Goal: Task Accomplishment & Management: Complete application form

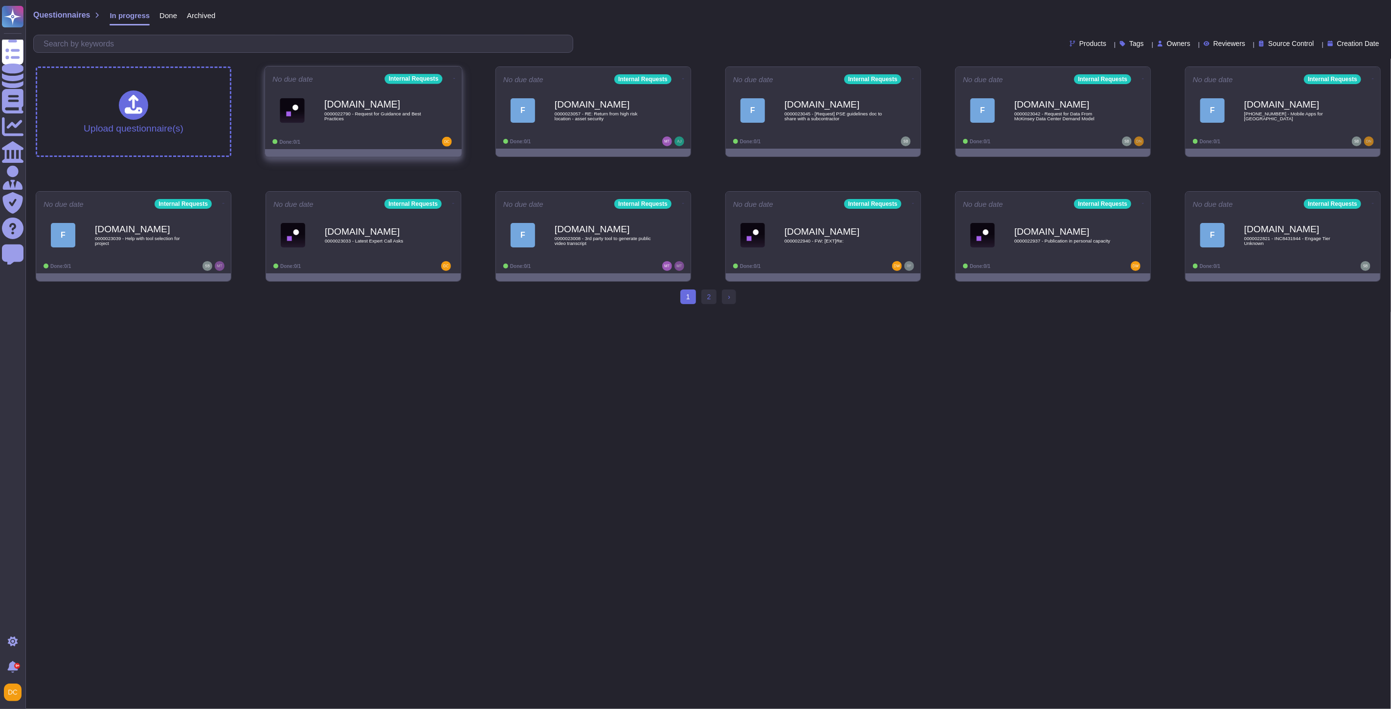
click at [378, 126] on div "[DOMAIN_NAME] 0000022790 - Request for Guidance and Best Practices" at bounding box center [373, 110] width 99 height 40
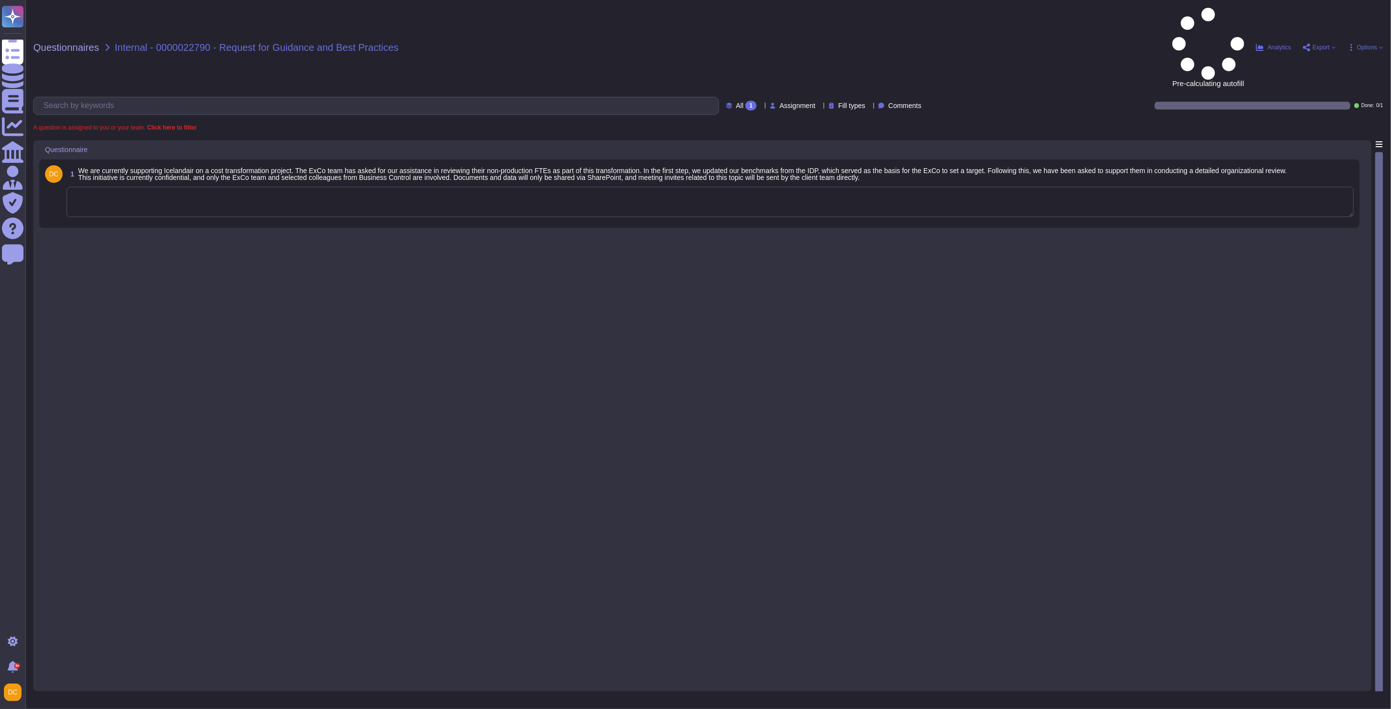
click at [192, 187] on textarea at bounding box center [710, 202] width 1287 height 30
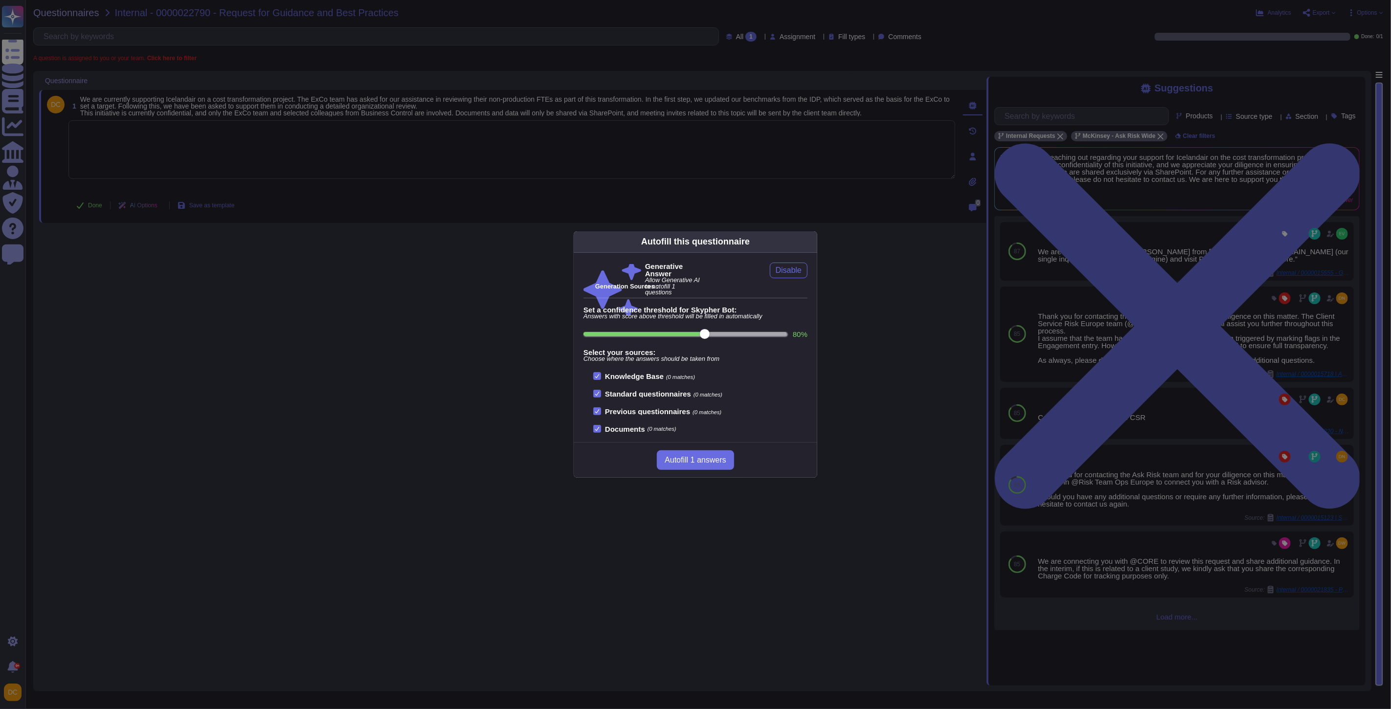
click at [354, 147] on div "Autofill this questionnaire Generative Answer Allow Generative AI to autofill 1…" at bounding box center [695, 354] width 1391 height 709
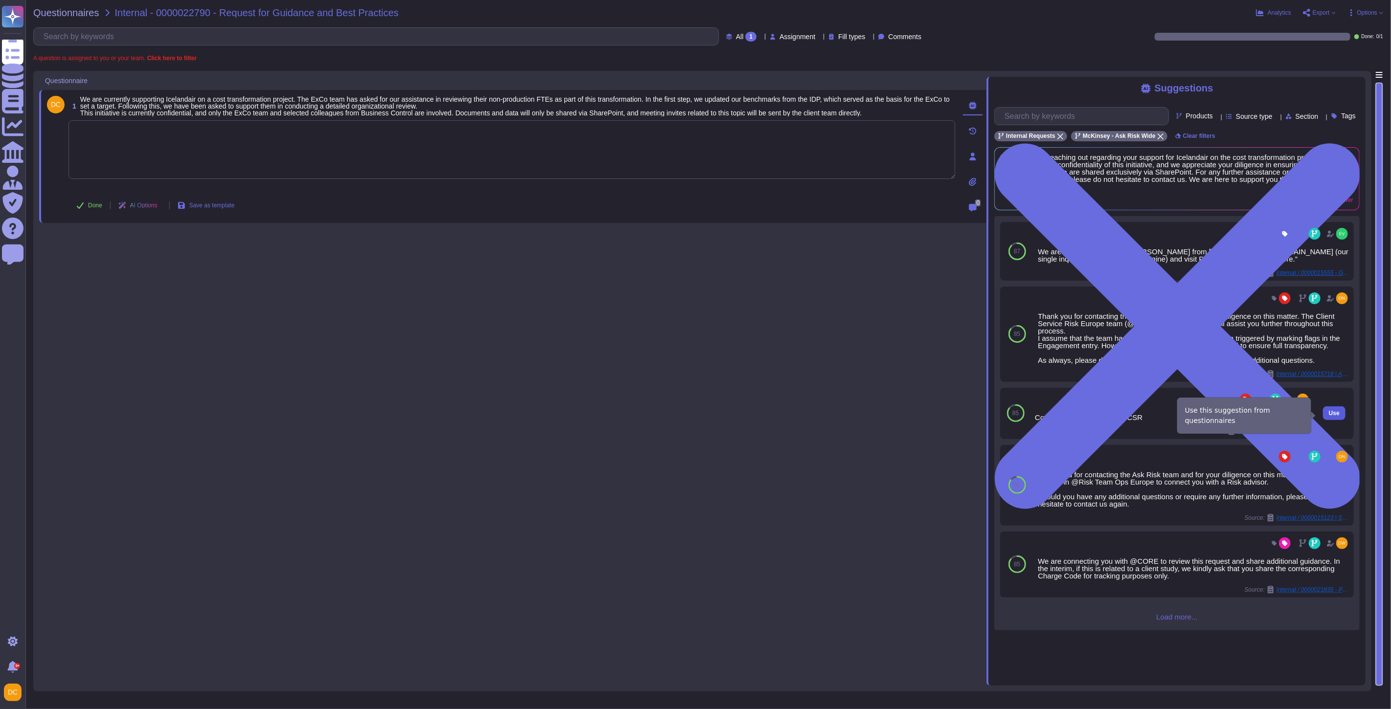
click at [1329, 412] on span "Use" at bounding box center [1334, 413] width 11 height 6
type textarea "Connect with the respective CSR"
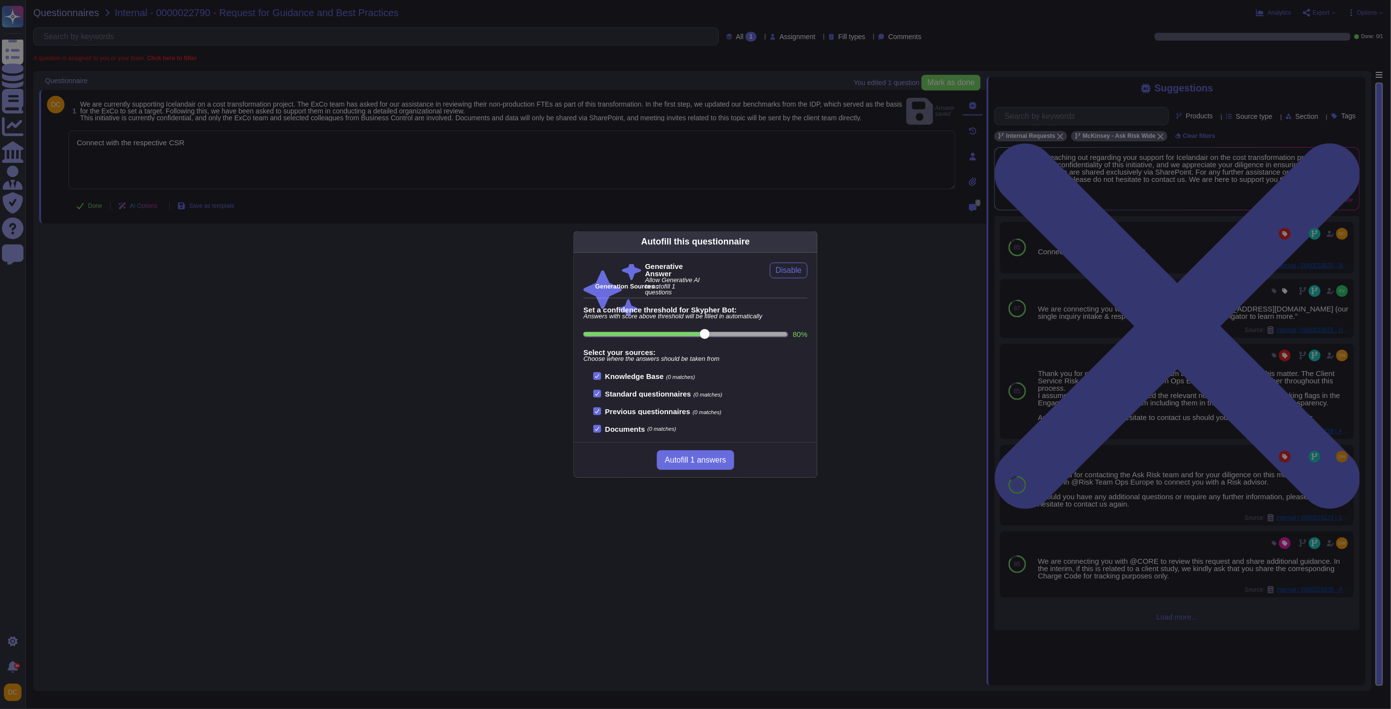
drag, startPoint x: 422, startPoint y: 207, endPoint x: 402, endPoint y: 207, distance: 20.1
click at [421, 207] on div "Autofill this questionnaire Generative Answer Allow Generative AI to autofill 1…" at bounding box center [695, 354] width 1391 height 709
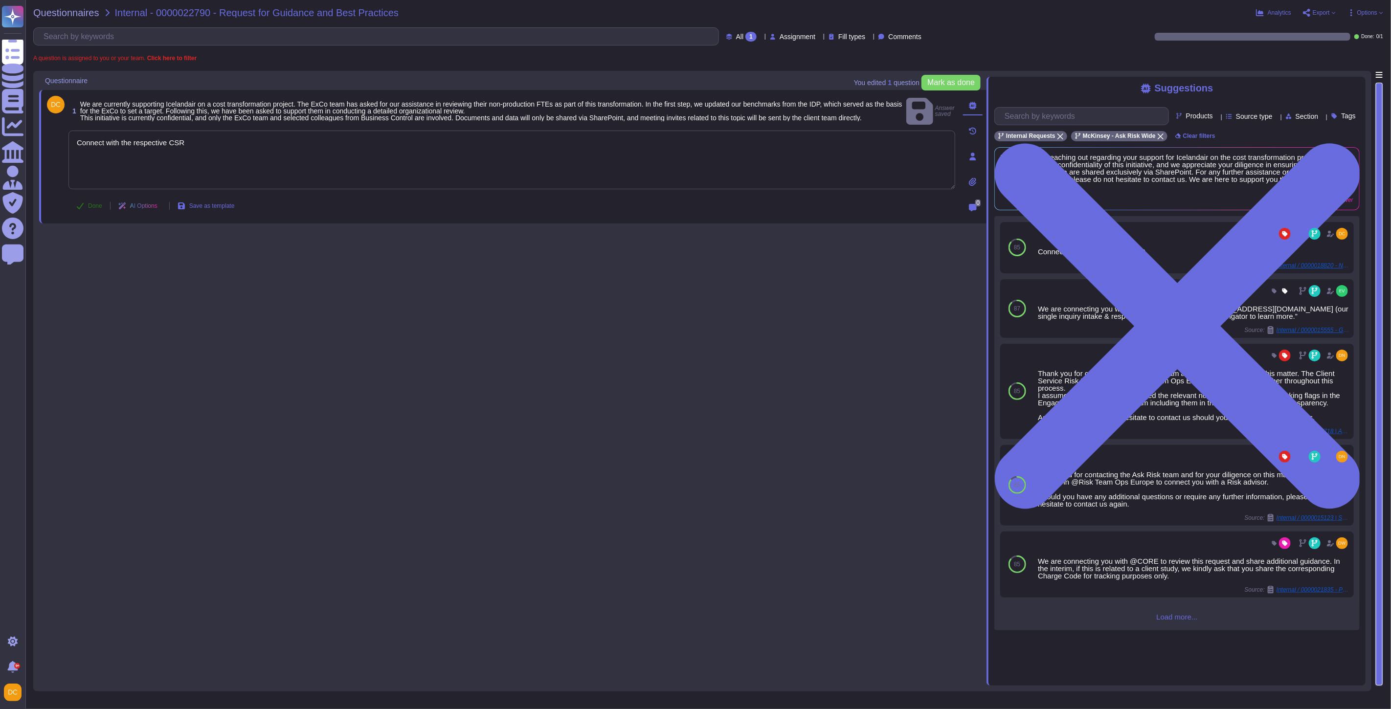
click at [81, 207] on button "Done" at bounding box center [89, 206] width 42 height 20
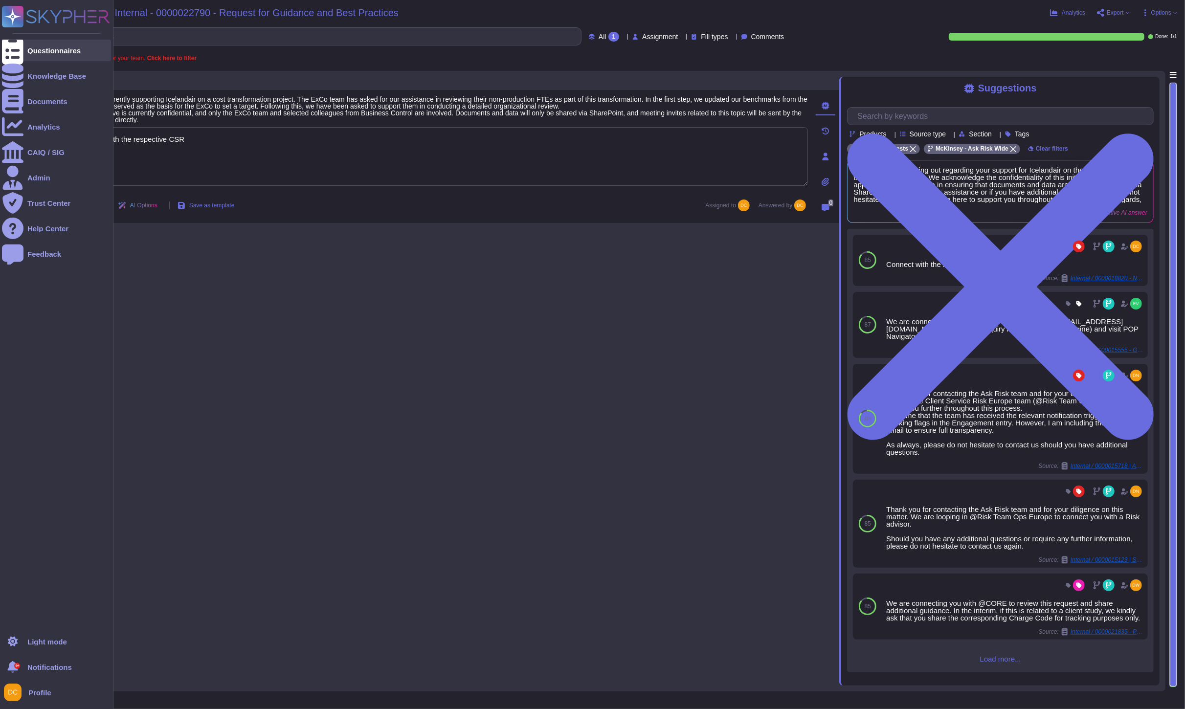
click at [17, 47] on icon at bounding box center [13, 50] width 22 height 29
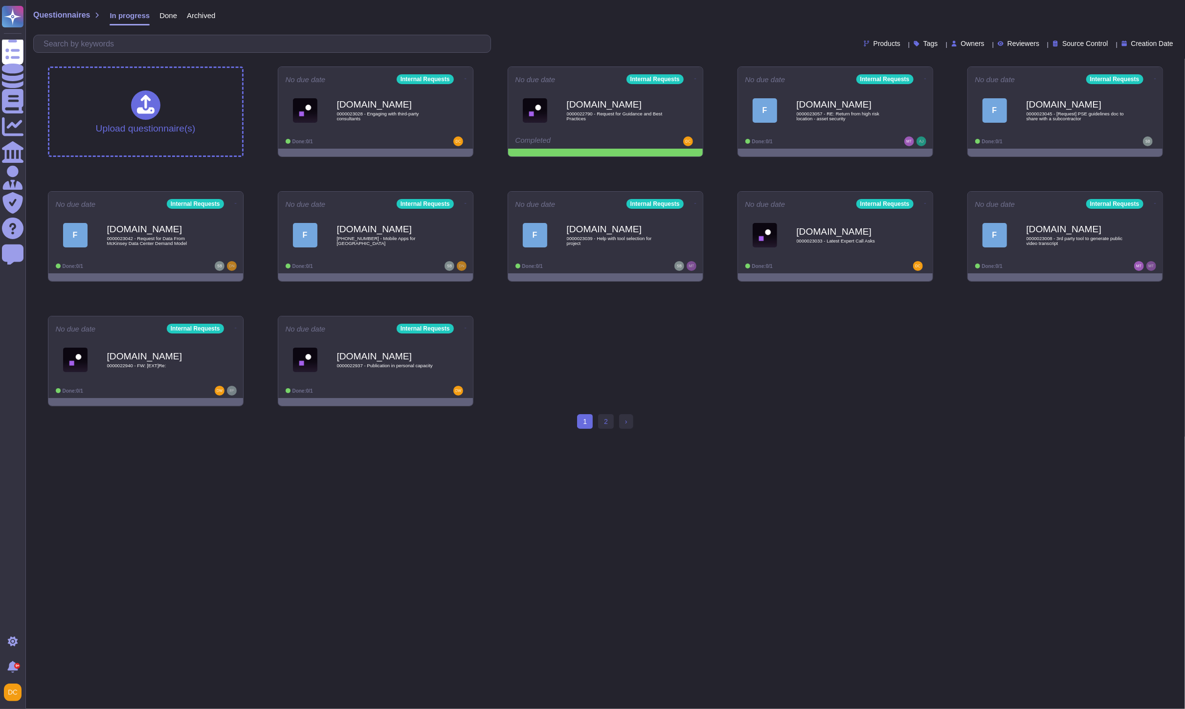
click at [353, 146] on div "Done: 0/1" at bounding box center [346, 141] width 120 height 10
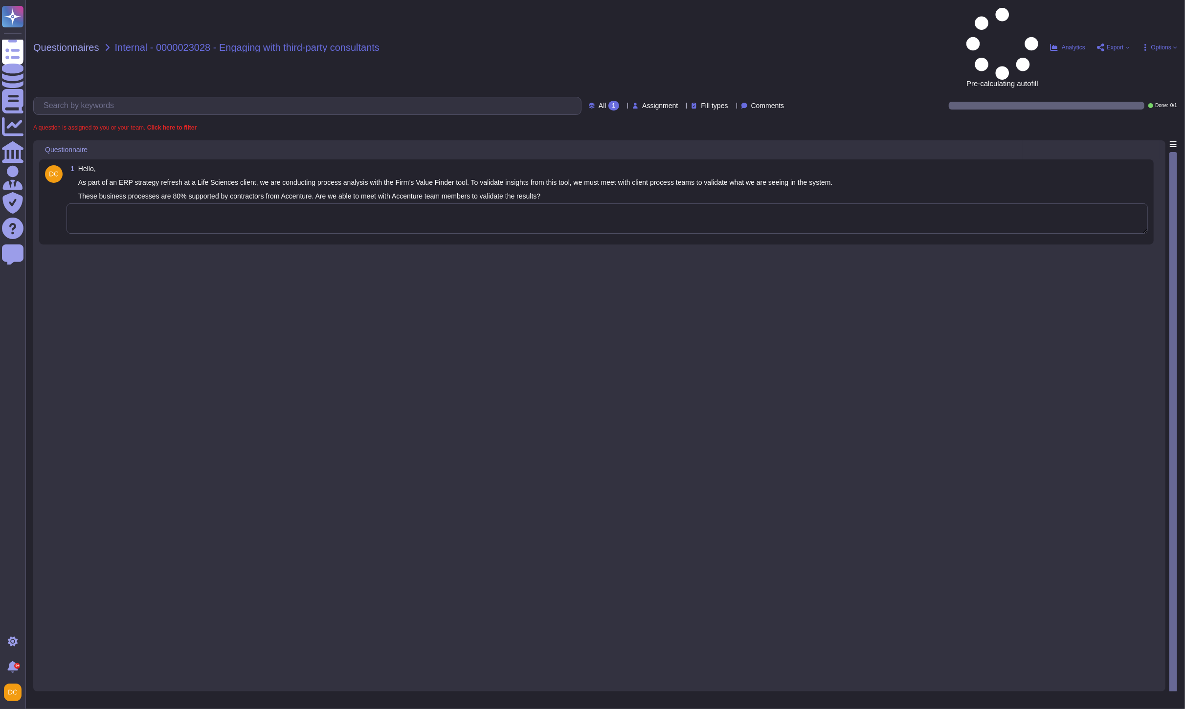
click at [353, 203] on textarea at bounding box center [607, 218] width 1081 height 30
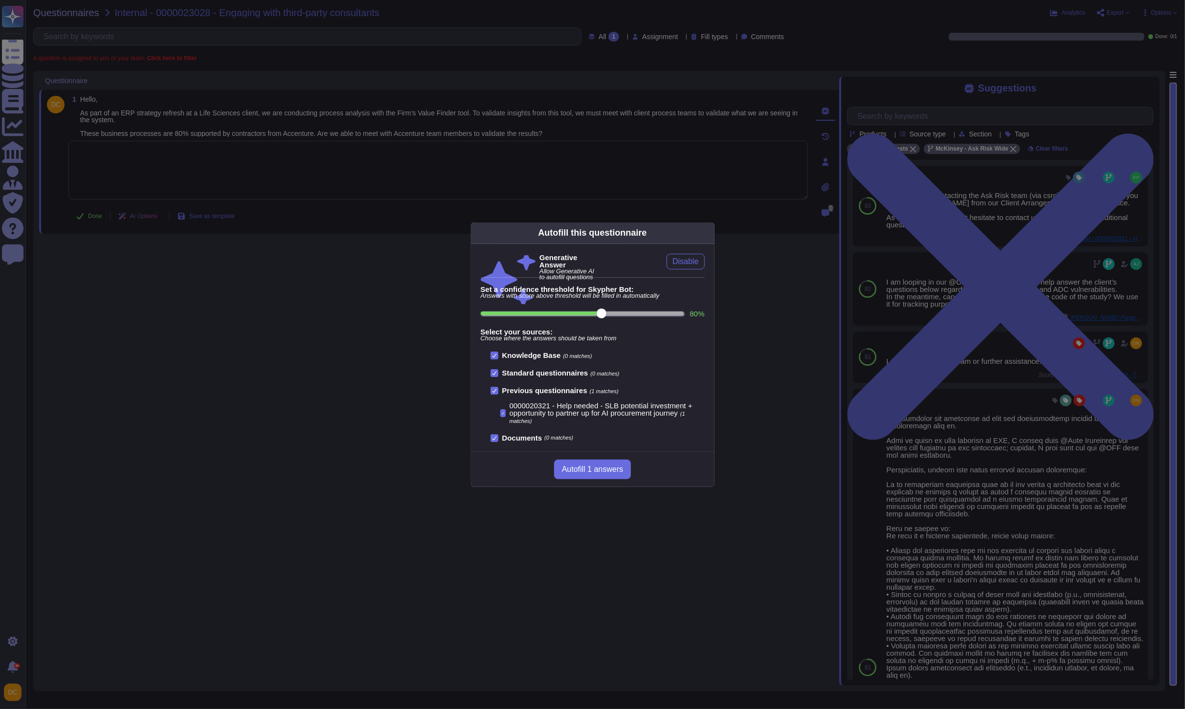
click at [964, 439] on div "Autofill this questionnaire Generative Answer Allow Generative AI to autofill q…" at bounding box center [592, 354] width 1185 height 709
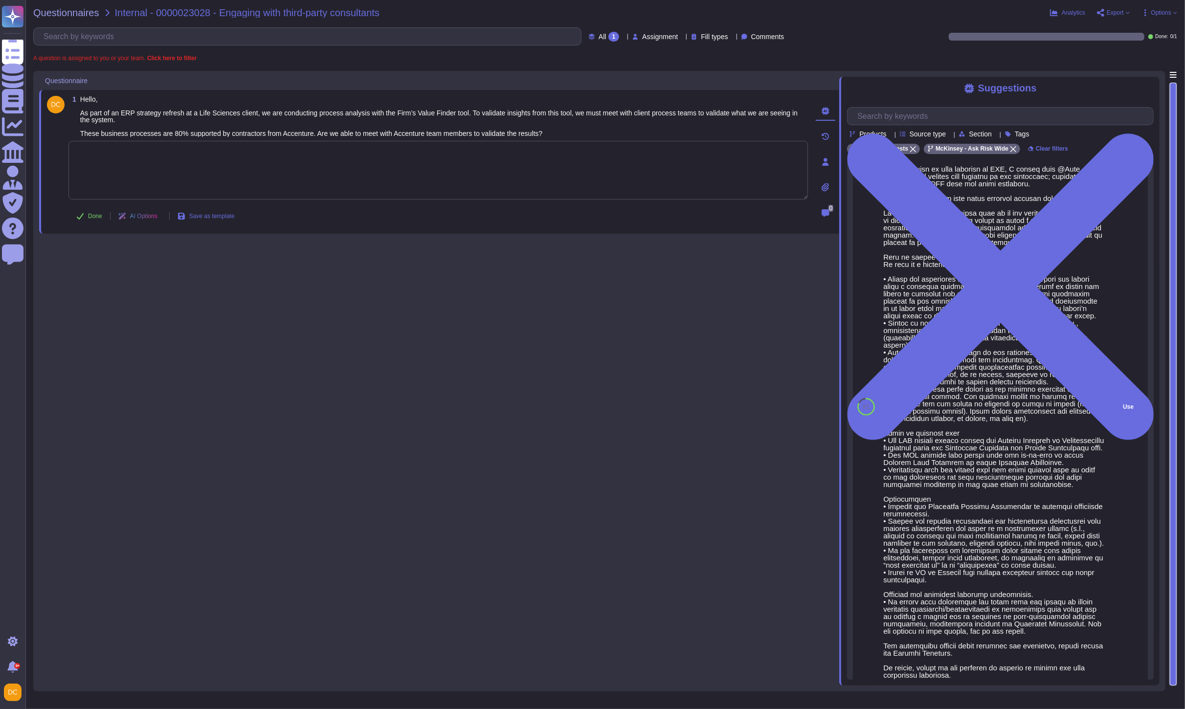
scroll to position [439, 0]
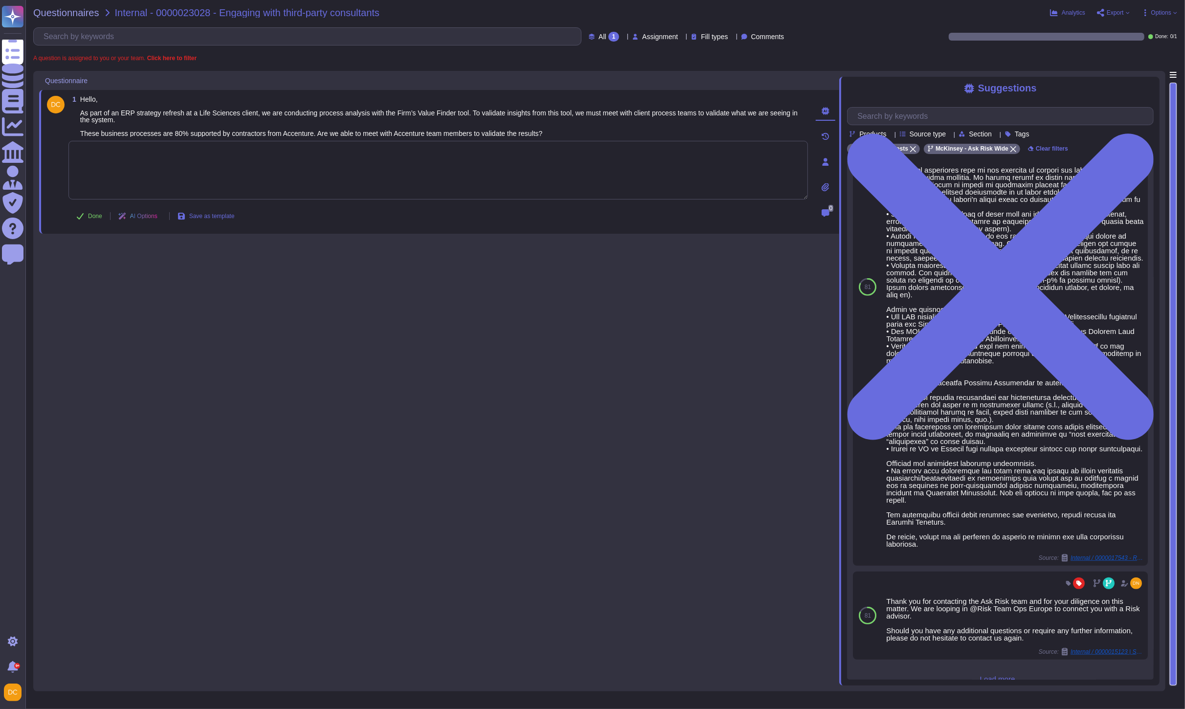
click at [984, 675] on span "Load more..." at bounding box center [1000, 678] width 307 height 7
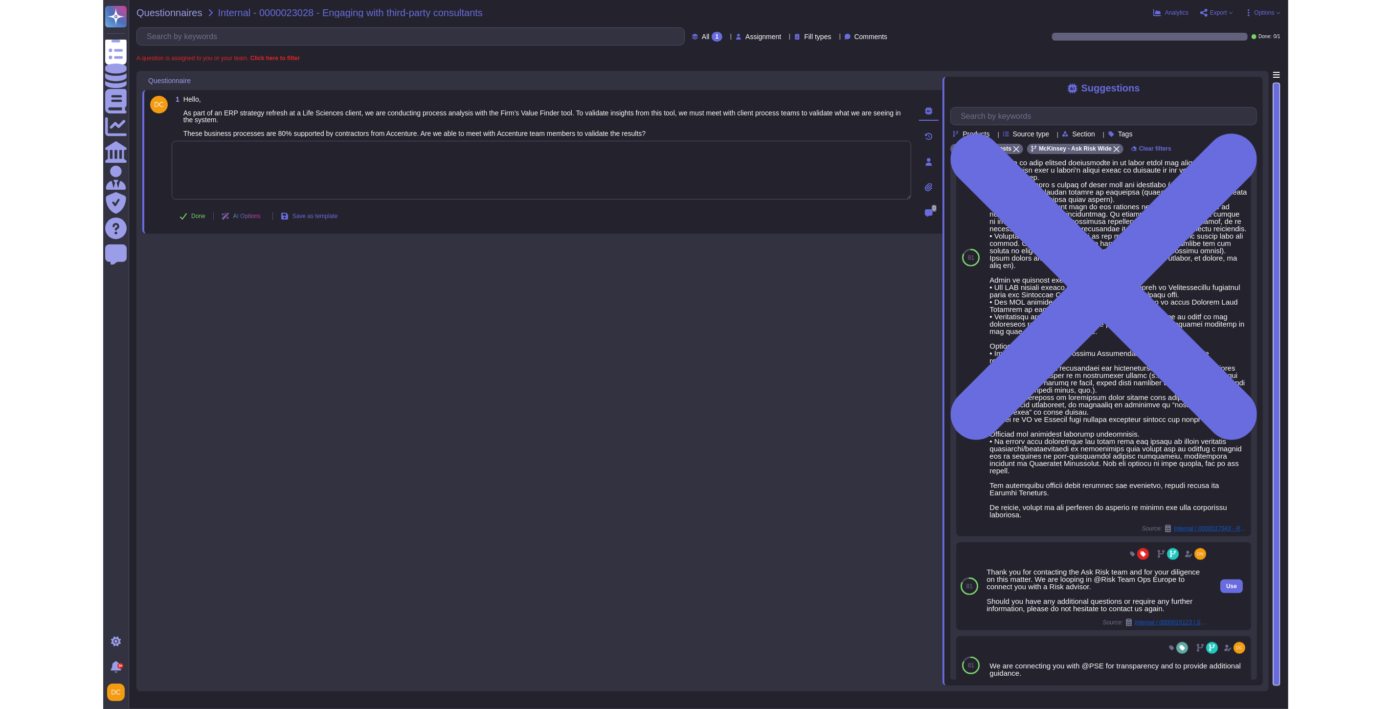
scroll to position [519, 0]
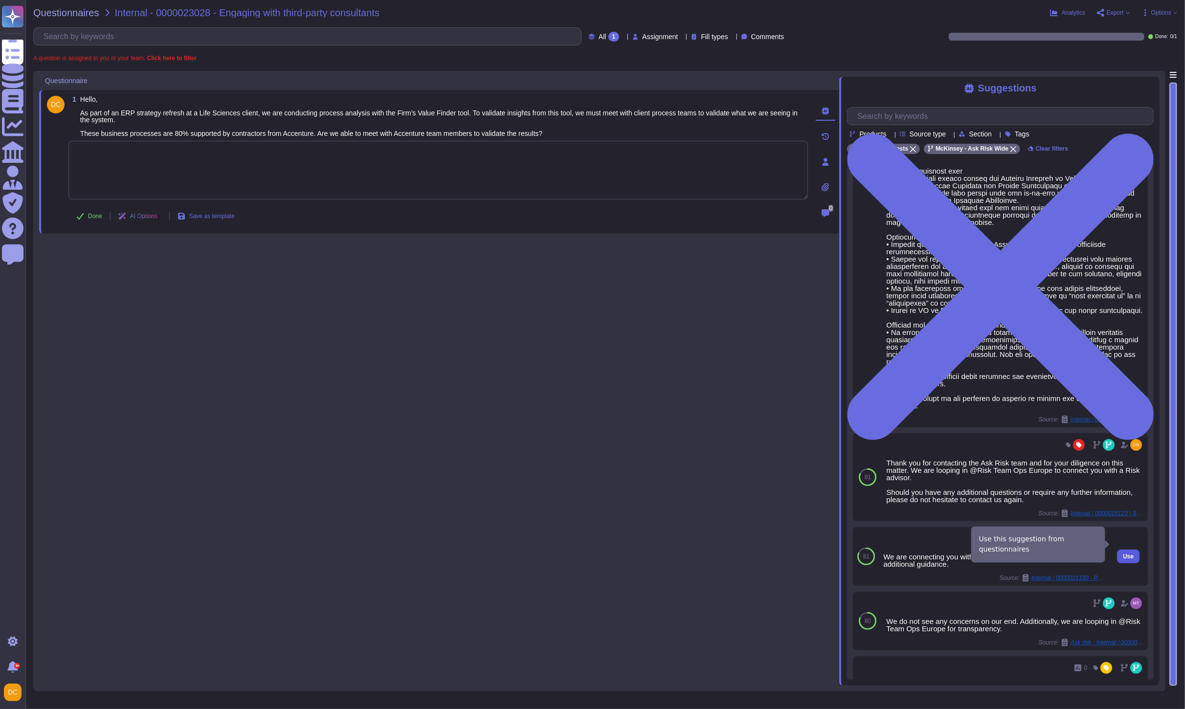
click at [1123, 554] on span "Use" at bounding box center [1128, 557] width 11 height 6
type textarea "We are connecting you with @PSE for transparency and to provide additional guid…"
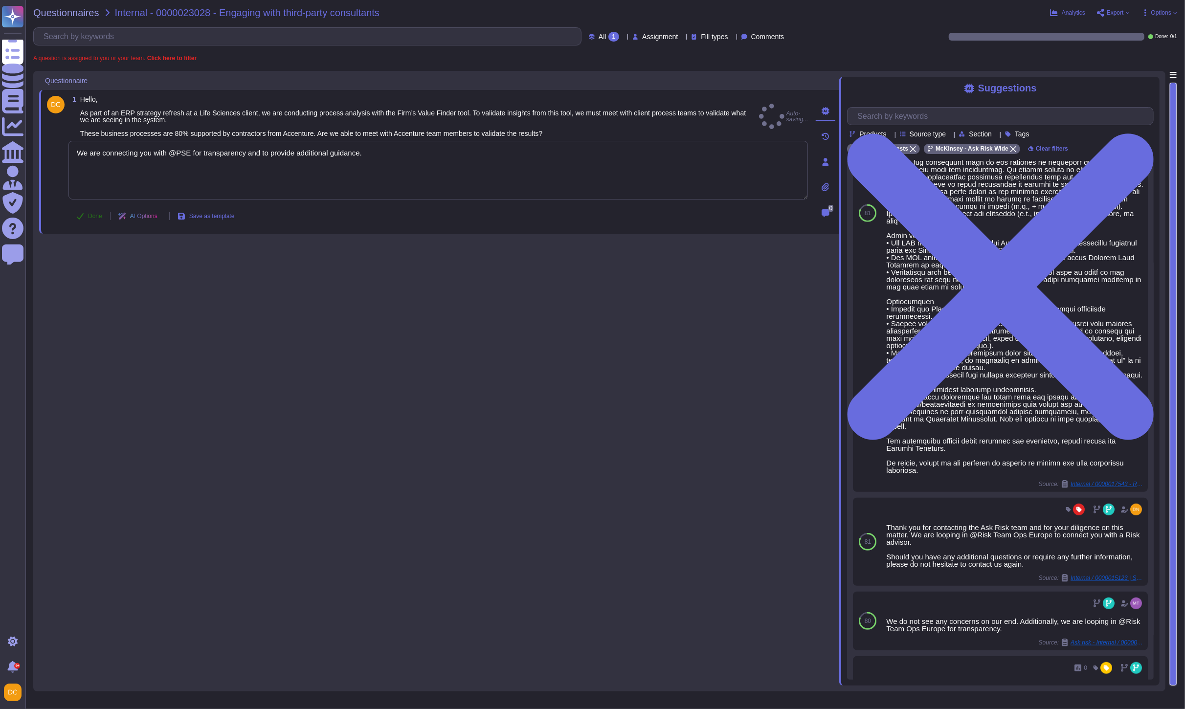
click at [90, 217] on span "Done" at bounding box center [95, 216] width 14 height 6
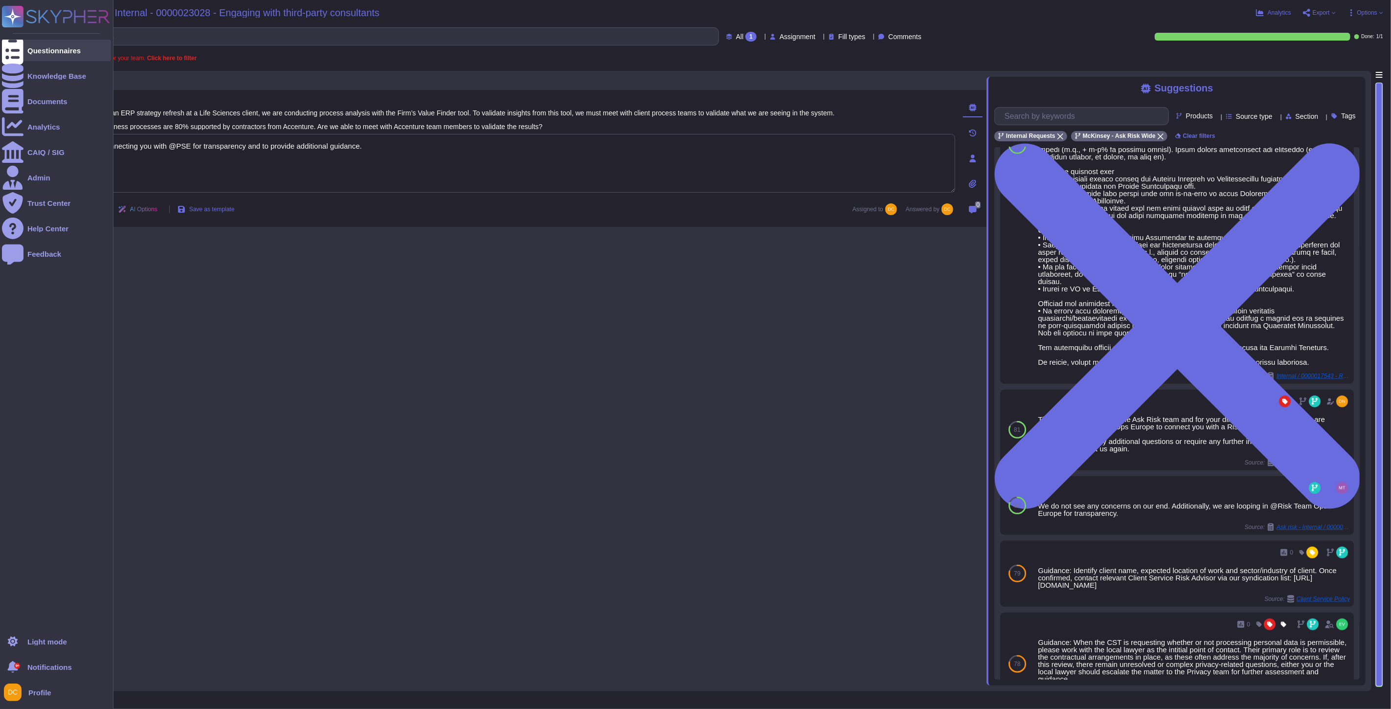
click at [13, 48] on icon at bounding box center [13, 50] width 22 height 29
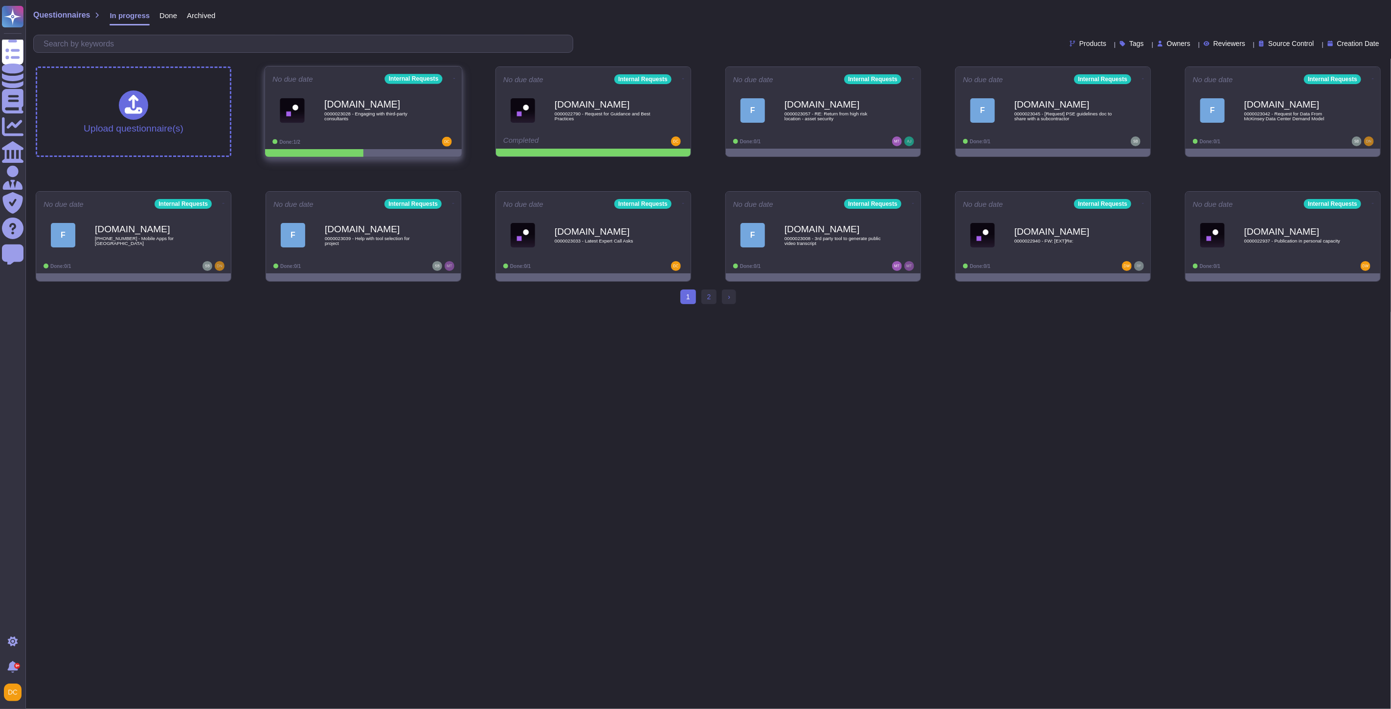
click at [380, 131] on div "[DOMAIN_NAME] 0000023028 - Engaging with third-party consultants" at bounding box center [363, 110] width 182 height 49
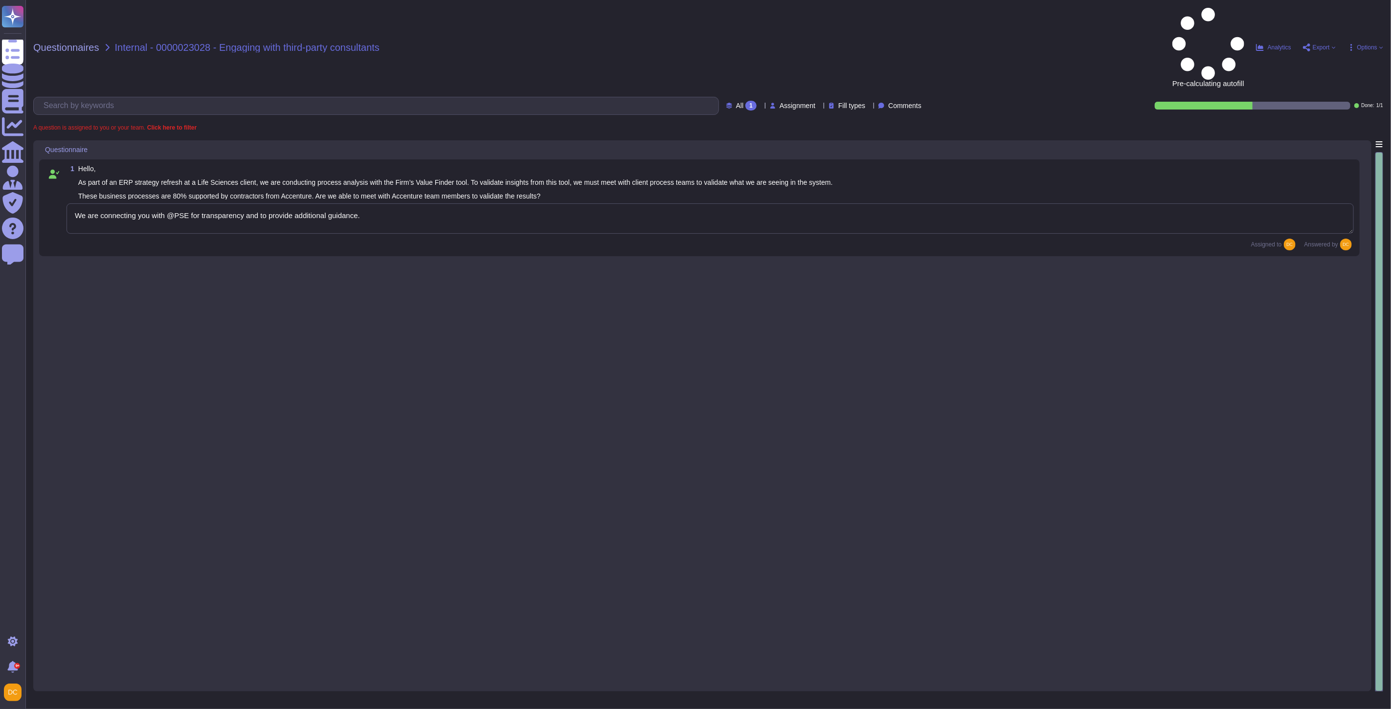
type textarea "We are connecting you with @PSE for transparency and to provide additional guid…"
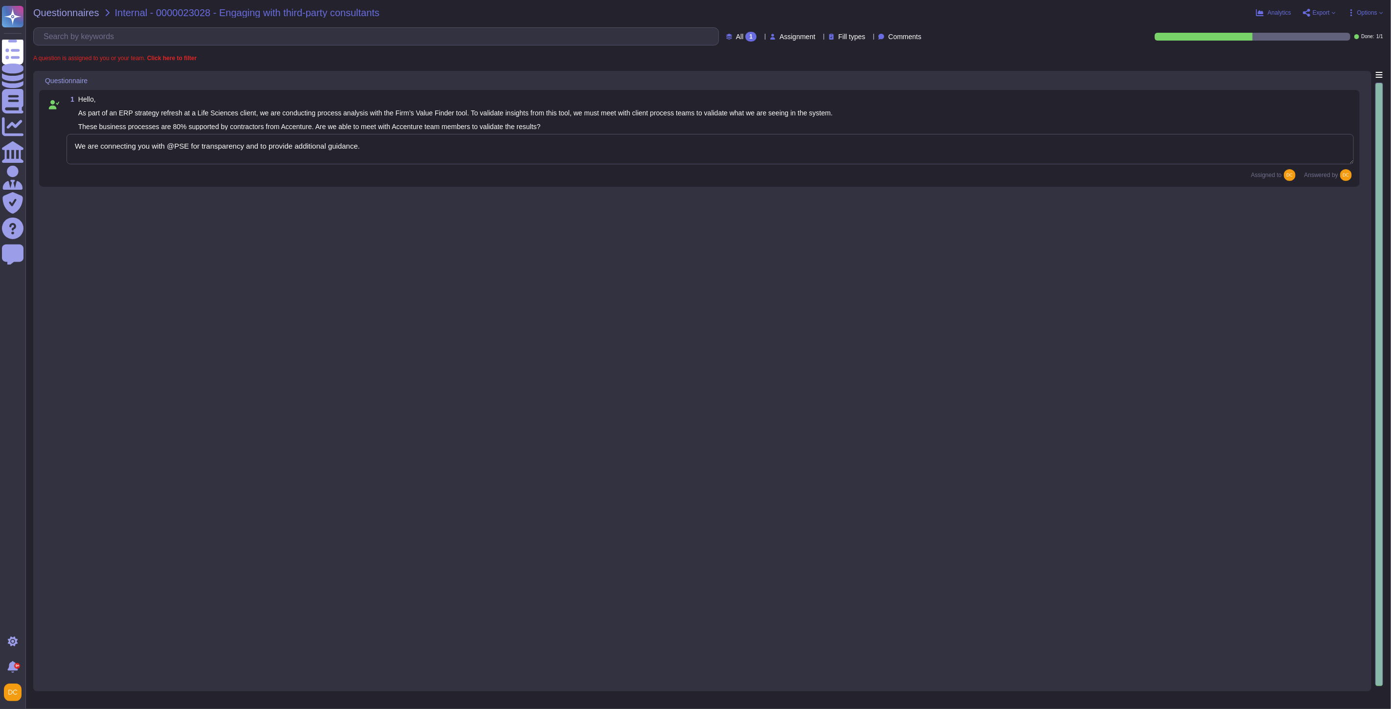
click at [364, 193] on div "1 Hello, As part of an ERP strategy refresh at a Life Sciences client, we are c…" at bounding box center [702, 378] width 1327 height 615
click at [161, 141] on textarea "We are connecting you with @PSE for transparency and to provide additional guid…" at bounding box center [710, 149] width 1287 height 30
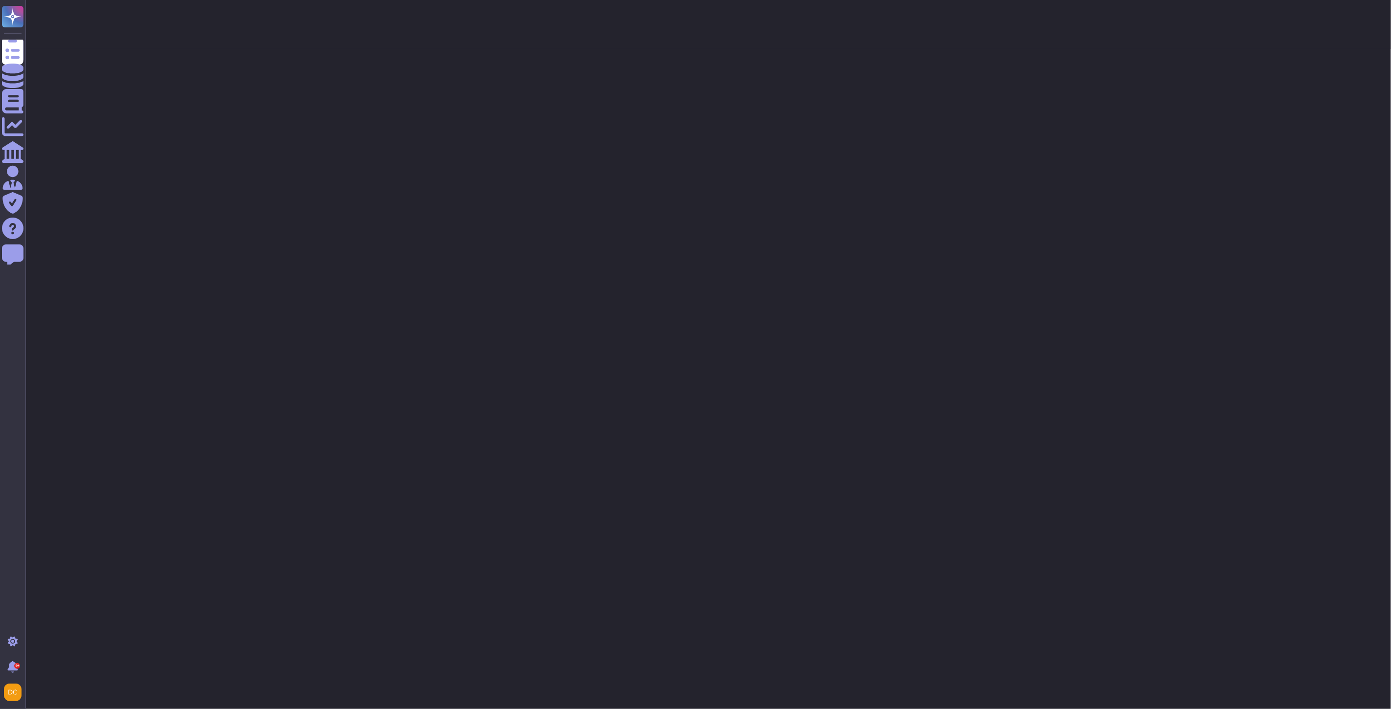
click at [281, 49] on html "Questionnaires Knowledge Base Documents Analytics CAIQ / SIG Admin Trust Center…" at bounding box center [695, 24] width 1391 height 49
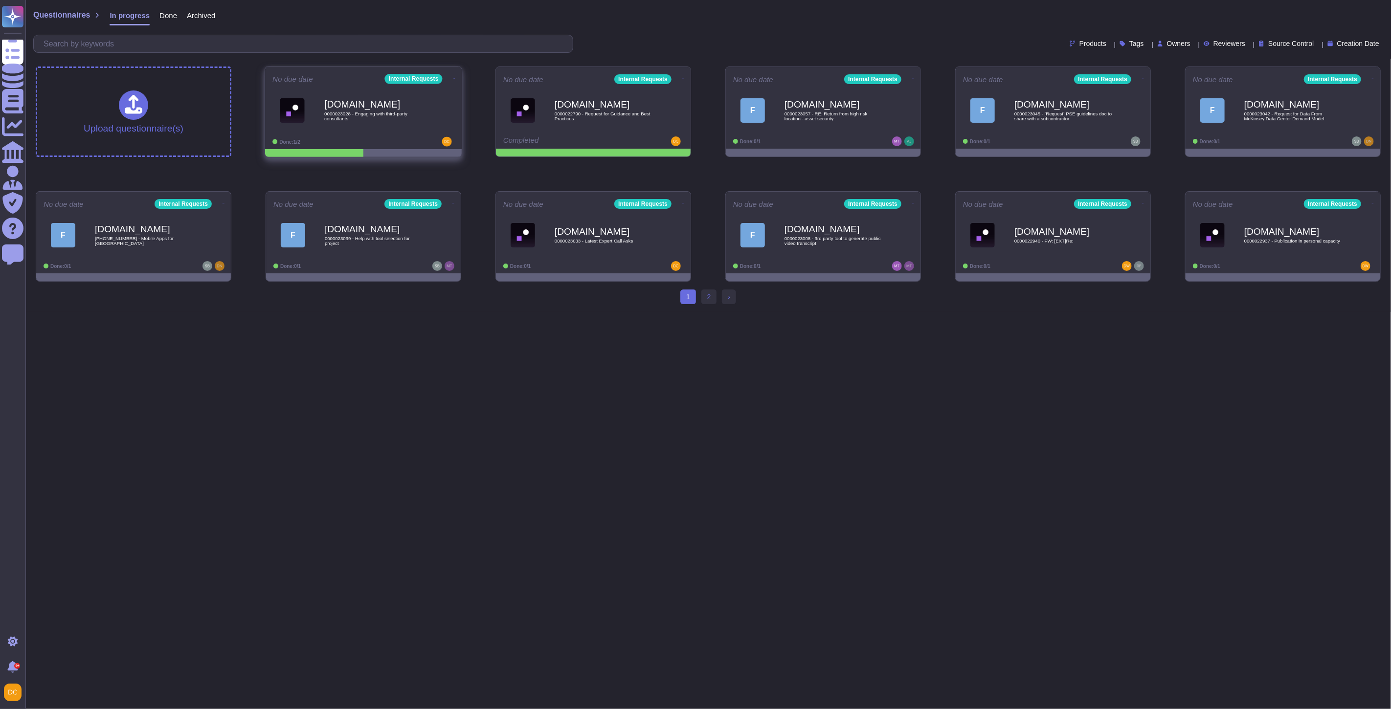
click at [453, 78] on icon at bounding box center [454, 78] width 2 height 0
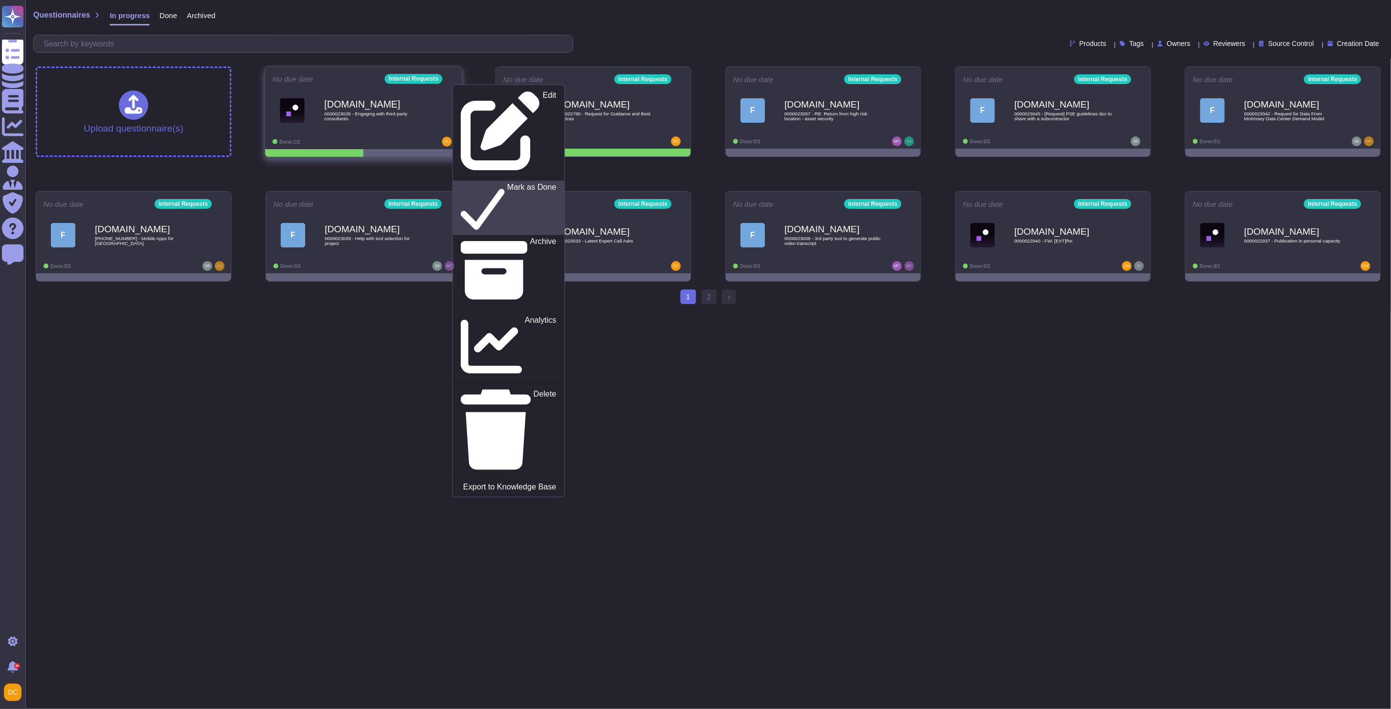
click at [507, 183] on p "Mark as Done" at bounding box center [531, 208] width 49 height 50
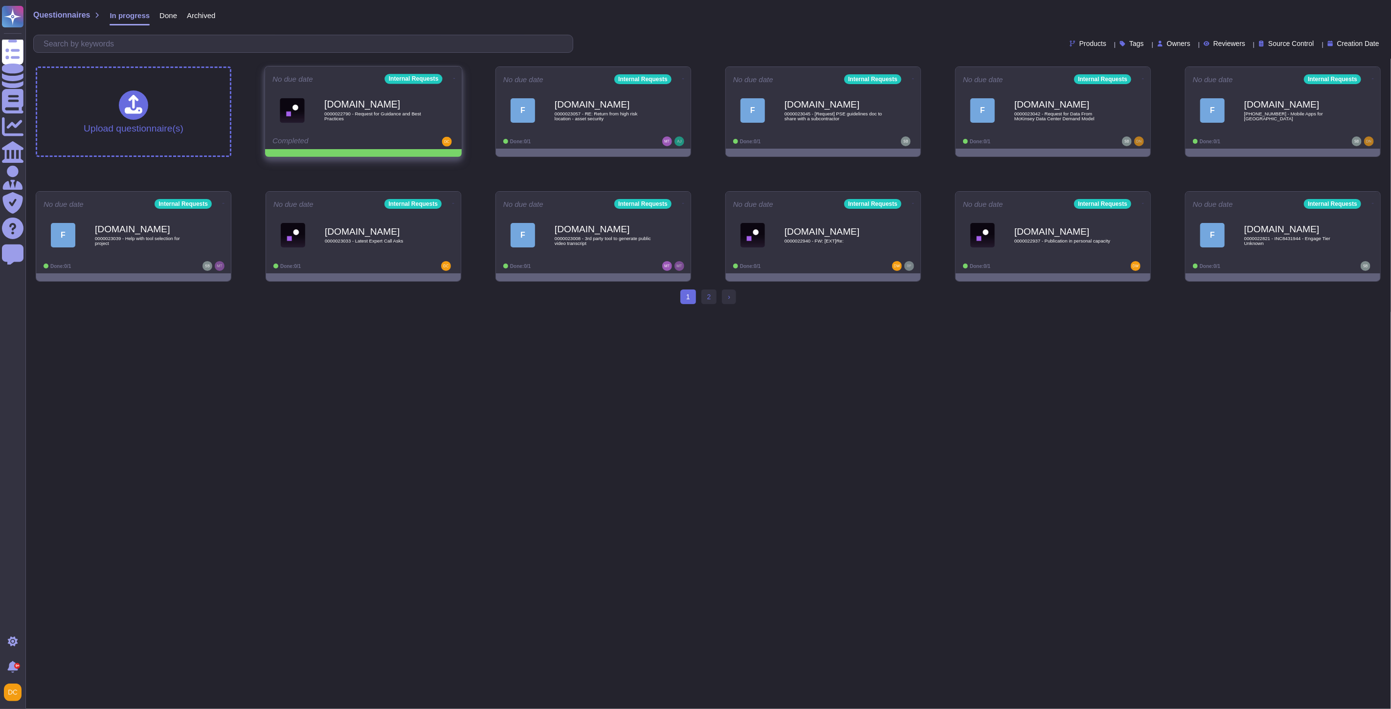
click at [453, 77] on icon at bounding box center [454, 78] width 2 height 2
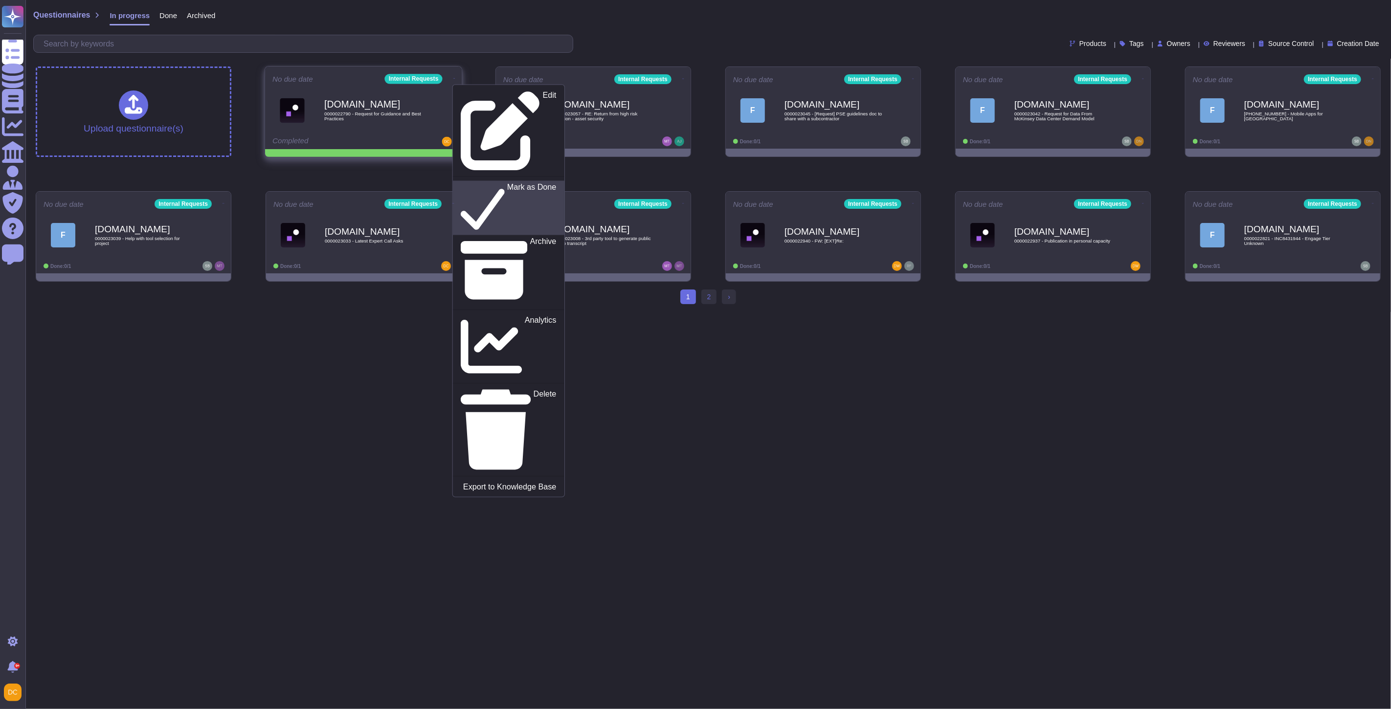
click at [507, 183] on p "Mark as Done" at bounding box center [531, 208] width 49 height 50
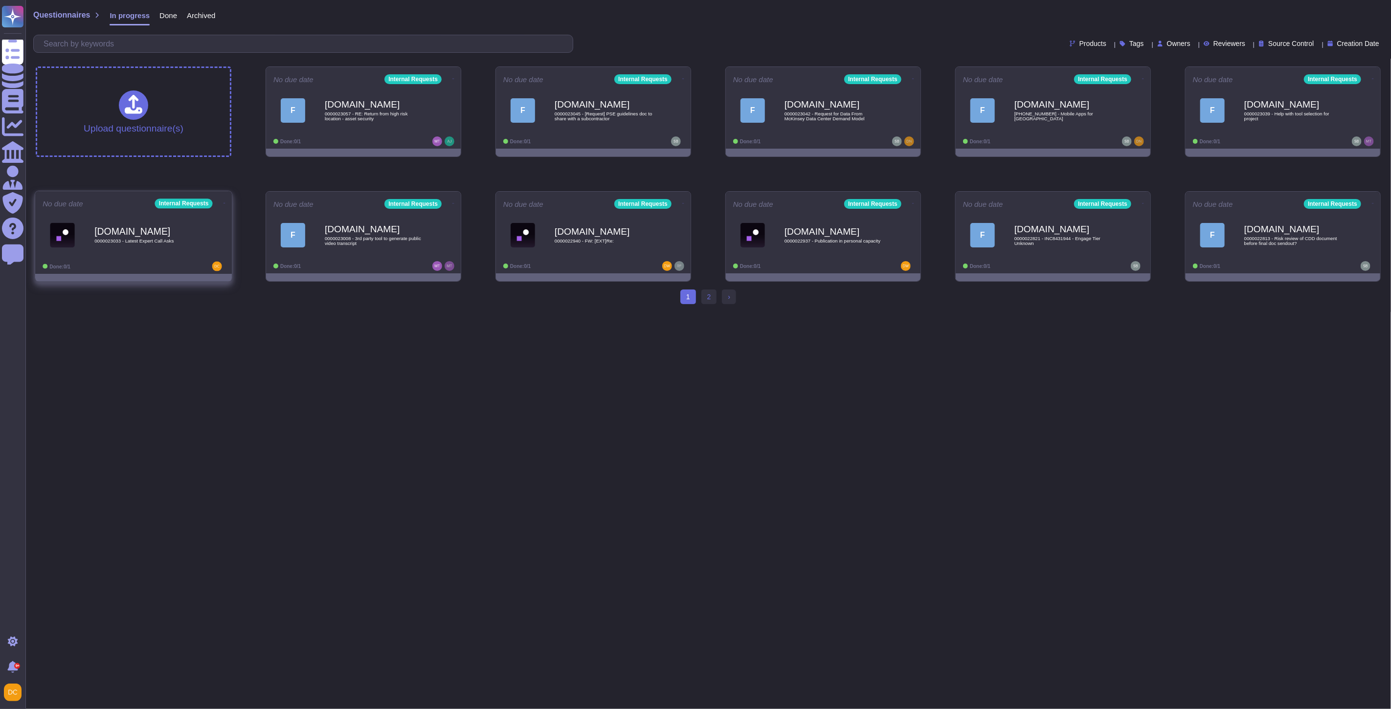
click at [188, 233] on b "[DOMAIN_NAME]" at bounding box center [143, 230] width 99 height 9
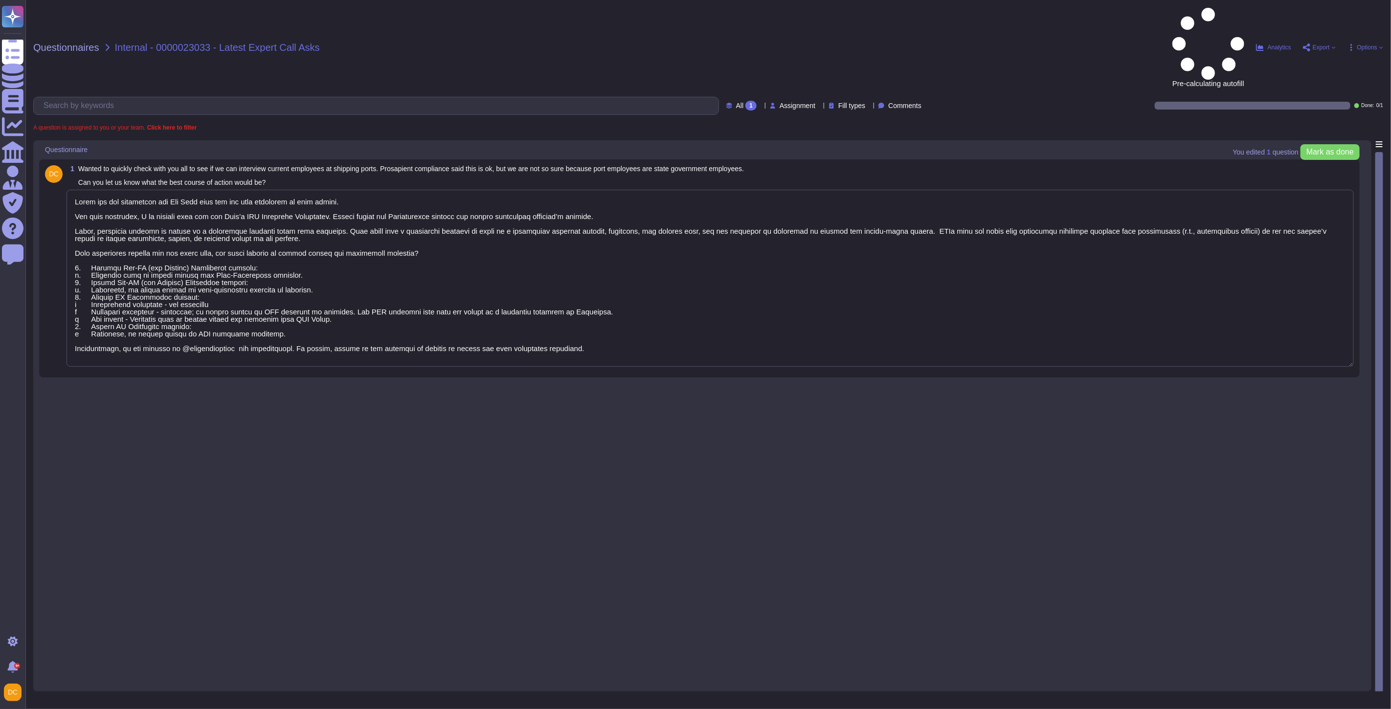
type textarea "Lorem ips dol sitametcon adi Eli Sedd eius tem inc utla etdolorem al enim admin…"
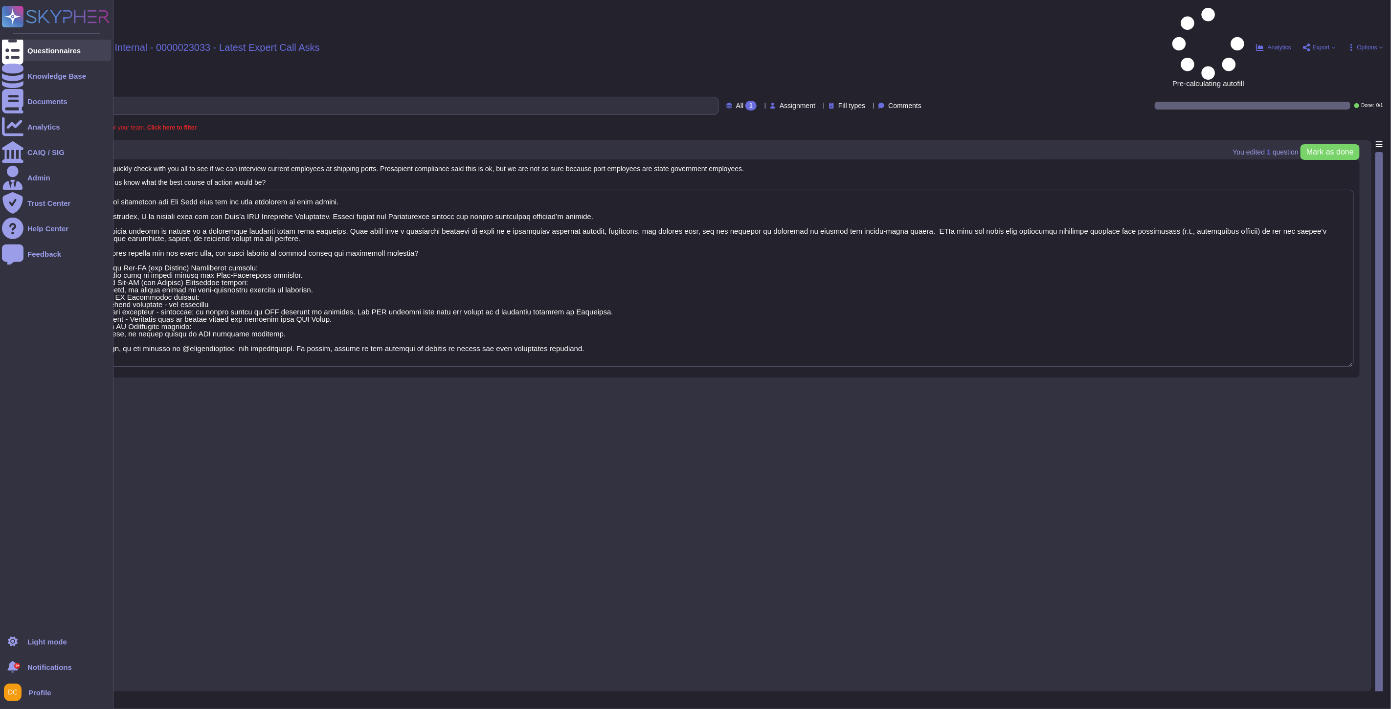
click at [18, 46] on icon at bounding box center [13, 50] width 22 height 29
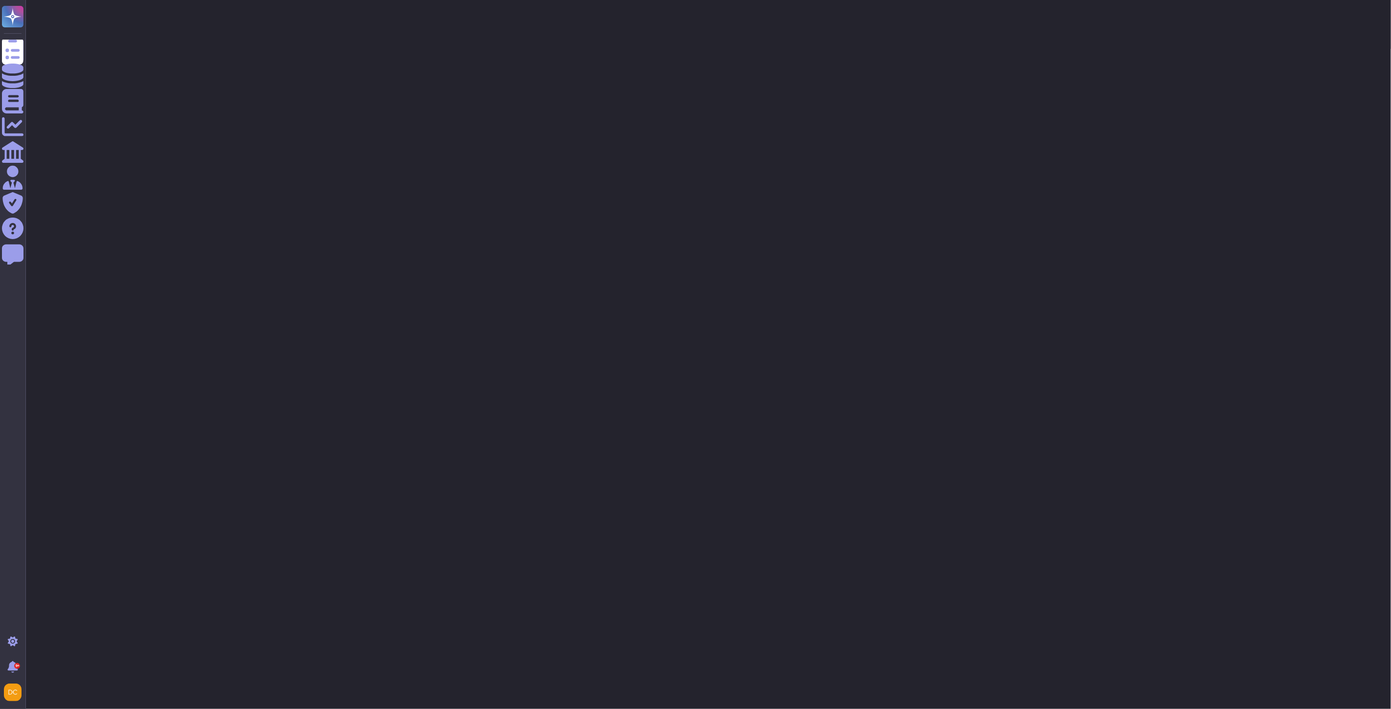
click at [323, 49] on html "Questionnaires Knowledge Base Documents Analytics CAIQ / SIG Admin Trust Center…" at bounding box center [695, 24] width 1391 height 49
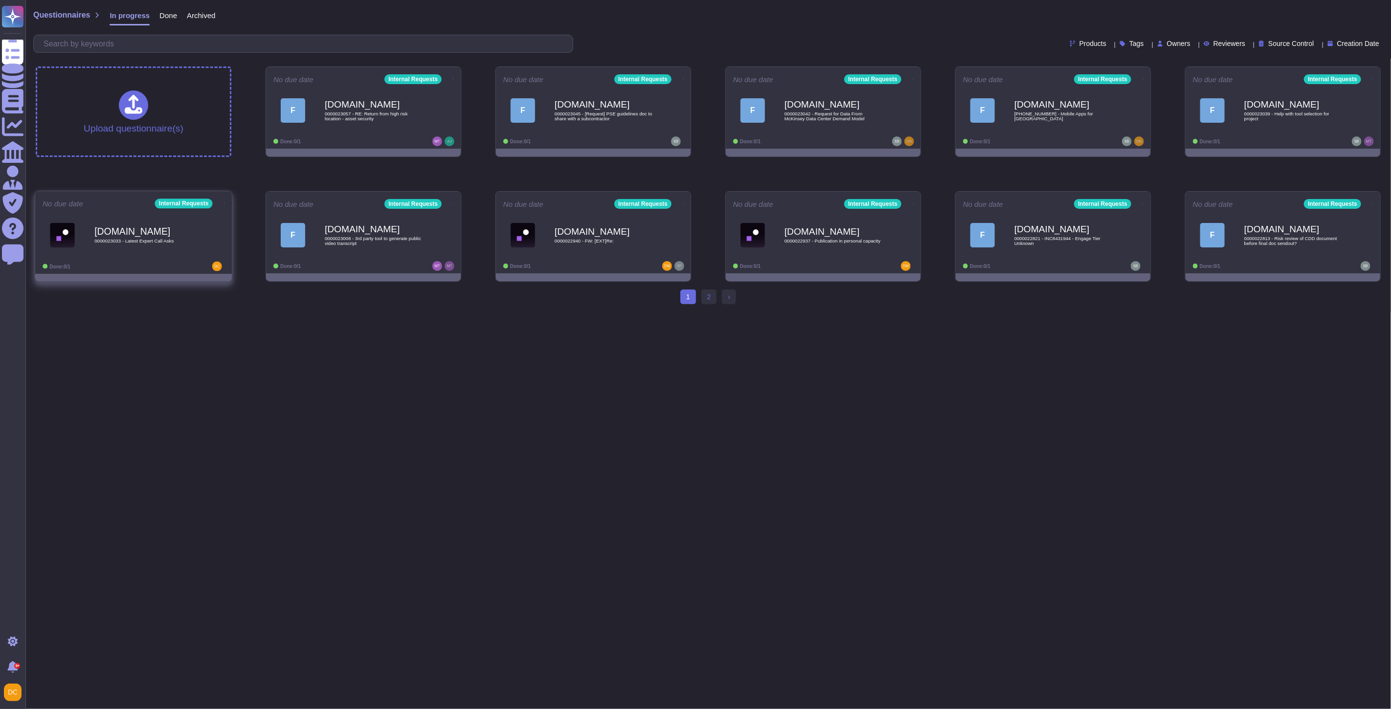
click at [171, 259] on div "[DOMAIN_NAME] 0000023033 - Latest Expert Call Asks" at bounding box center [134, 234] width 182 height 49
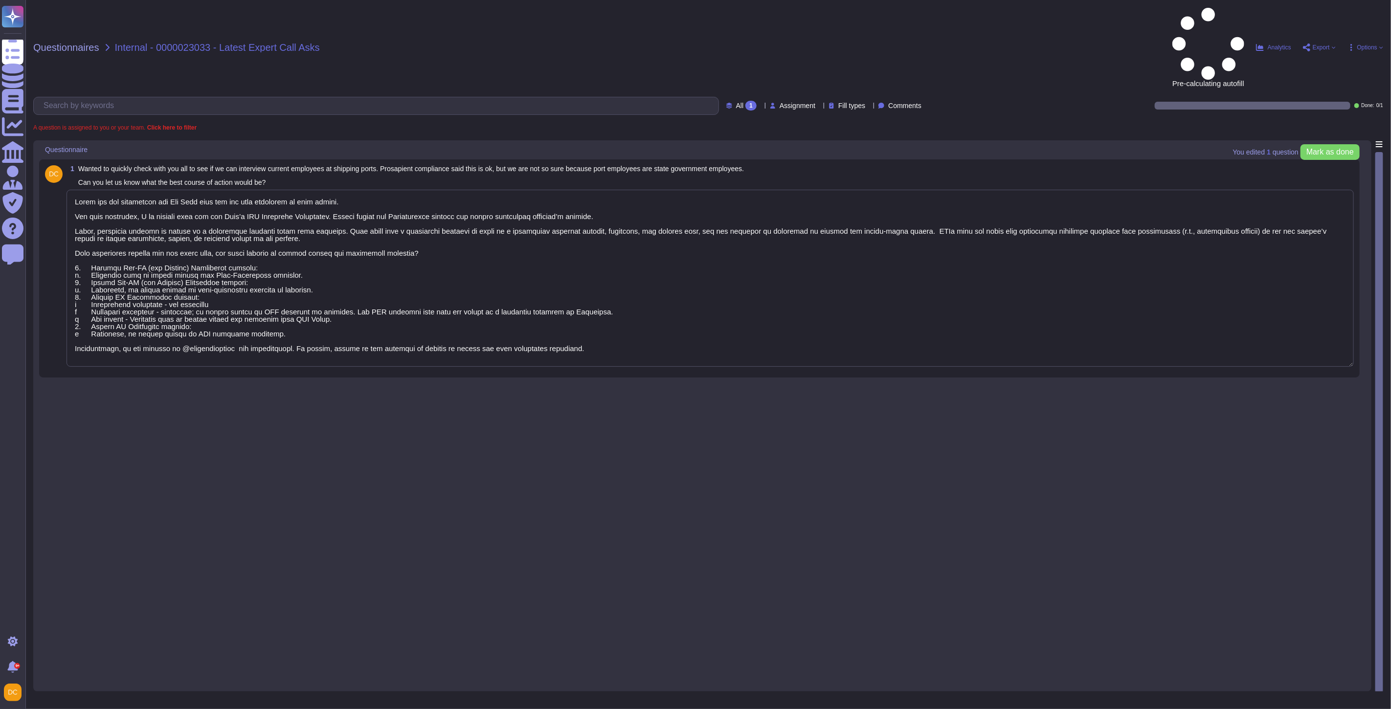
type textarea "Lorem ips dol sitametcon adi Eli Sedd eius tem inc utla etdolorem al enim admin…"
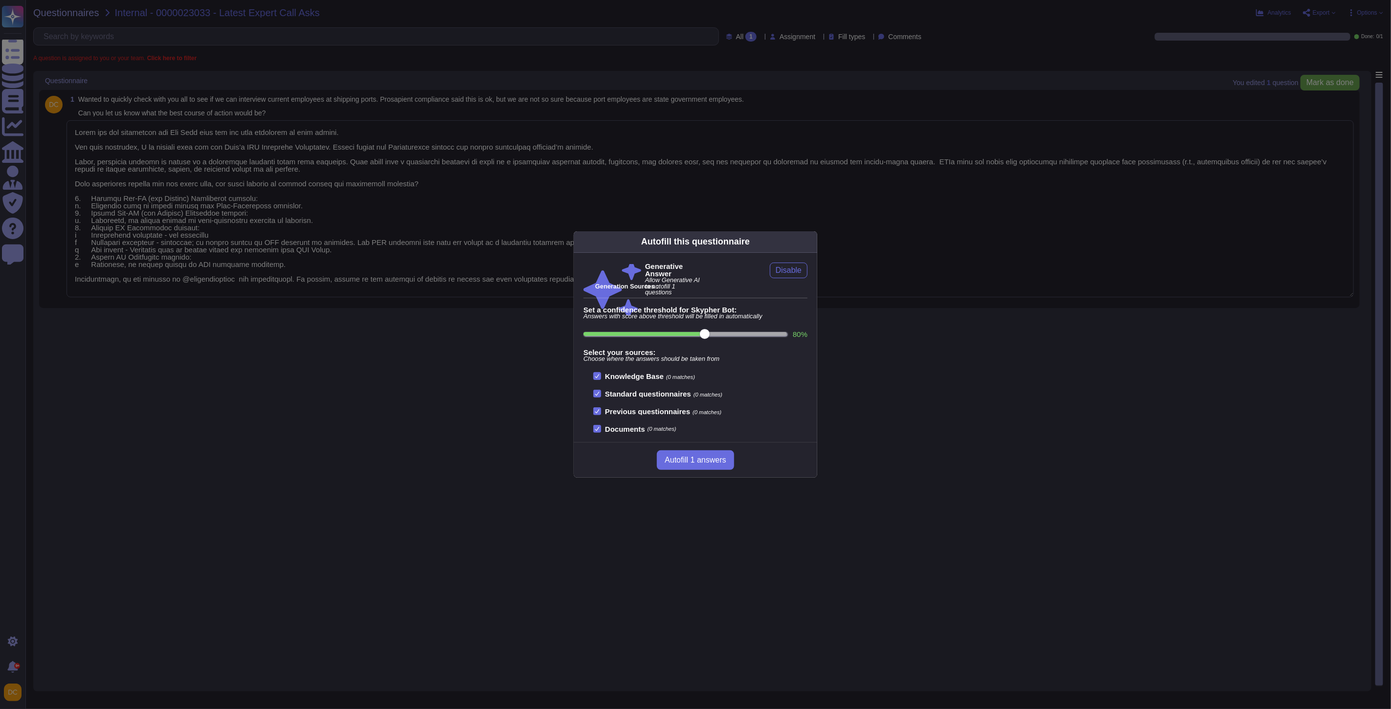
drag, startPoint x: 1211, startPoint y: 143, endPoint x: 1348, endPoint y: 89, distance: 147.8
click at [1252, 131] on div "Autofill this questionnaire Generative Answer Allow Generative AI to autofill 1…" at bounding box center [695, 354] width 1391 height 709
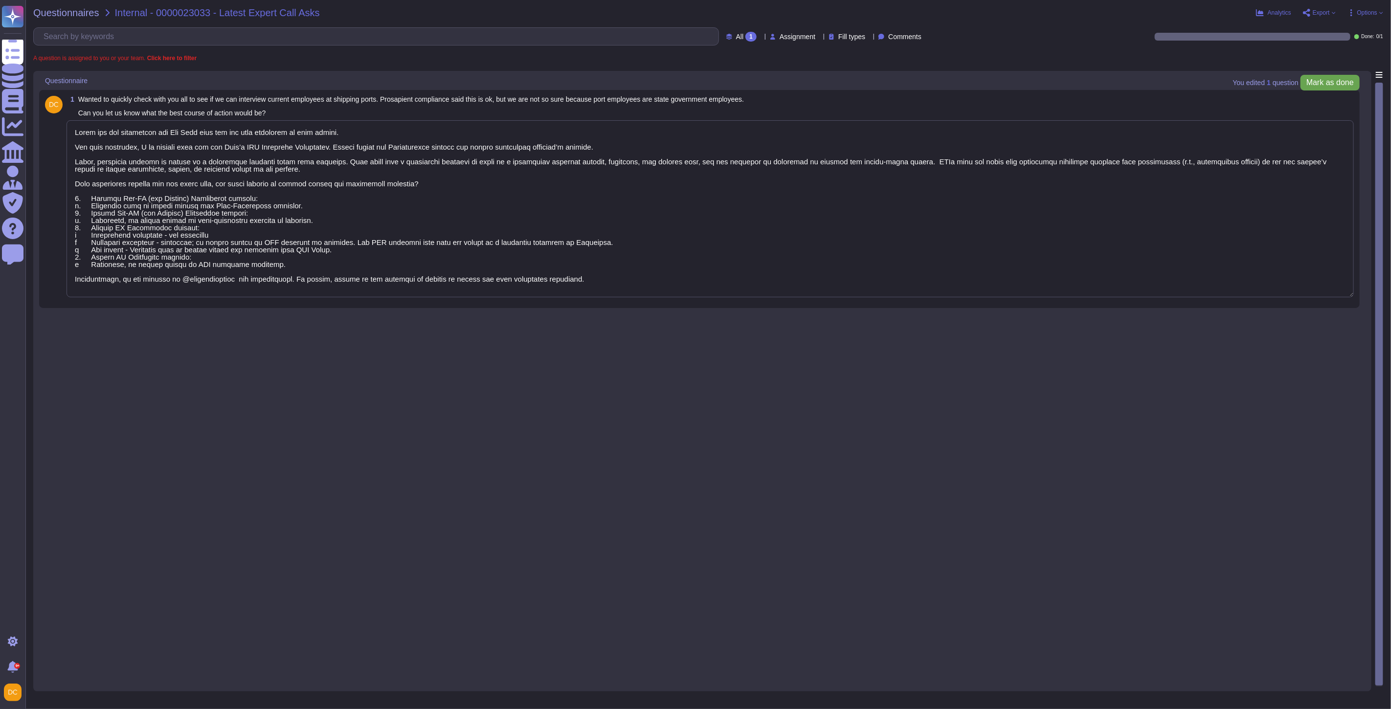
click at [1335, 81] on span "Mark as done" at bounding box center [1329, 83] width 47 height 8
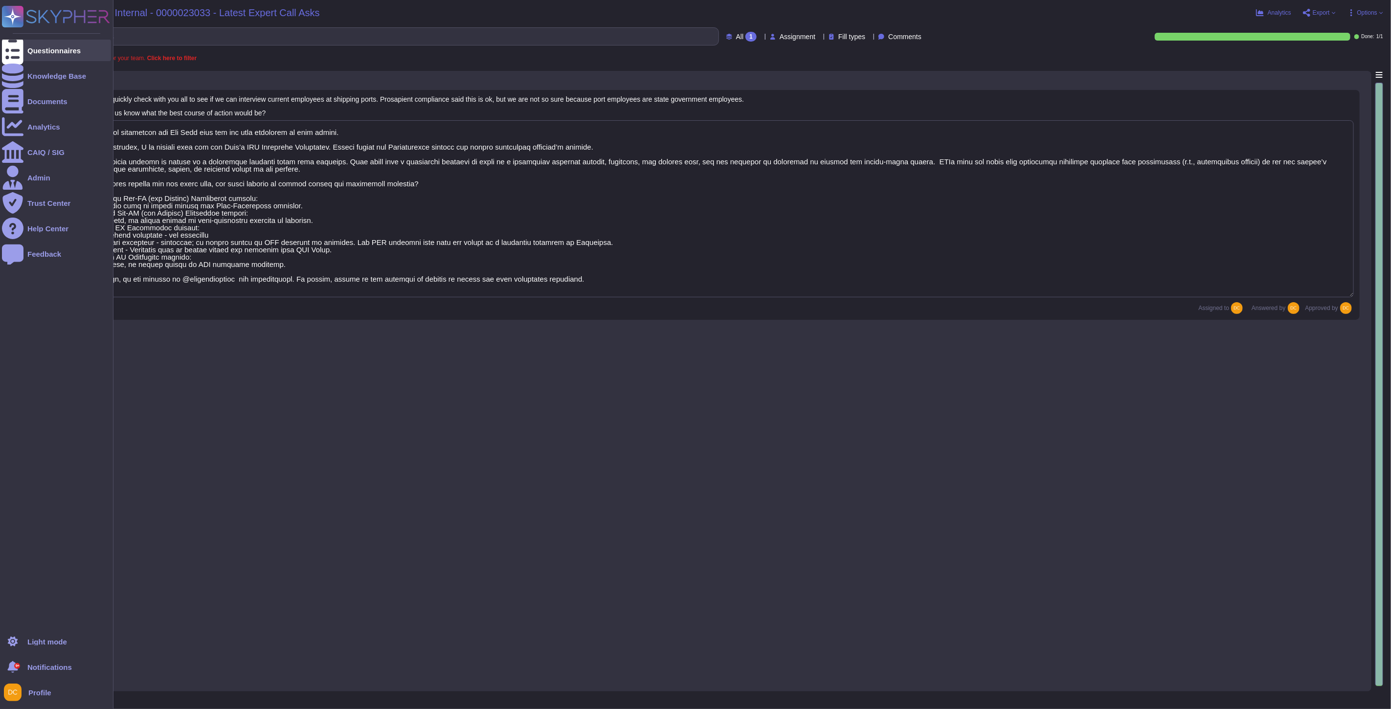
click at [17, 44] on div at bounding box center [13, 51] width 22 height 22
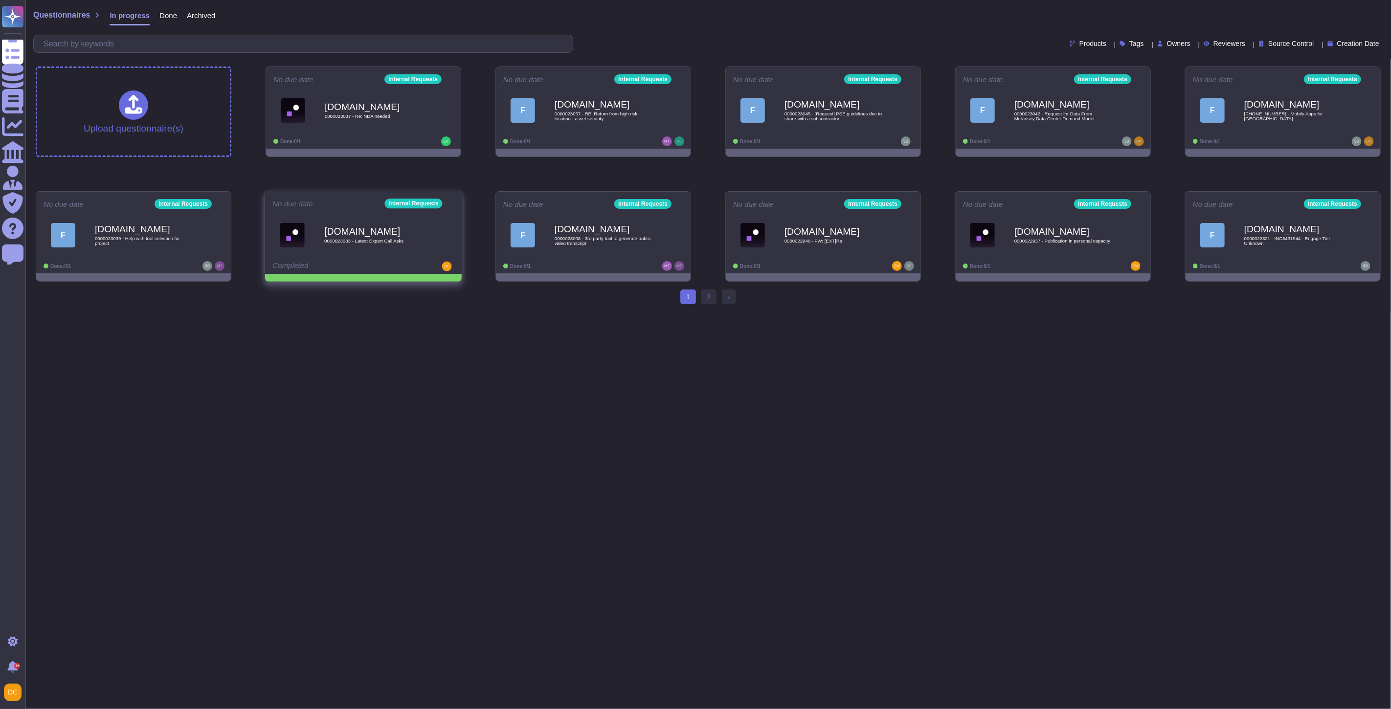
click at [453, 203] on icon at bounding box center [454, 203] width 2 height 2
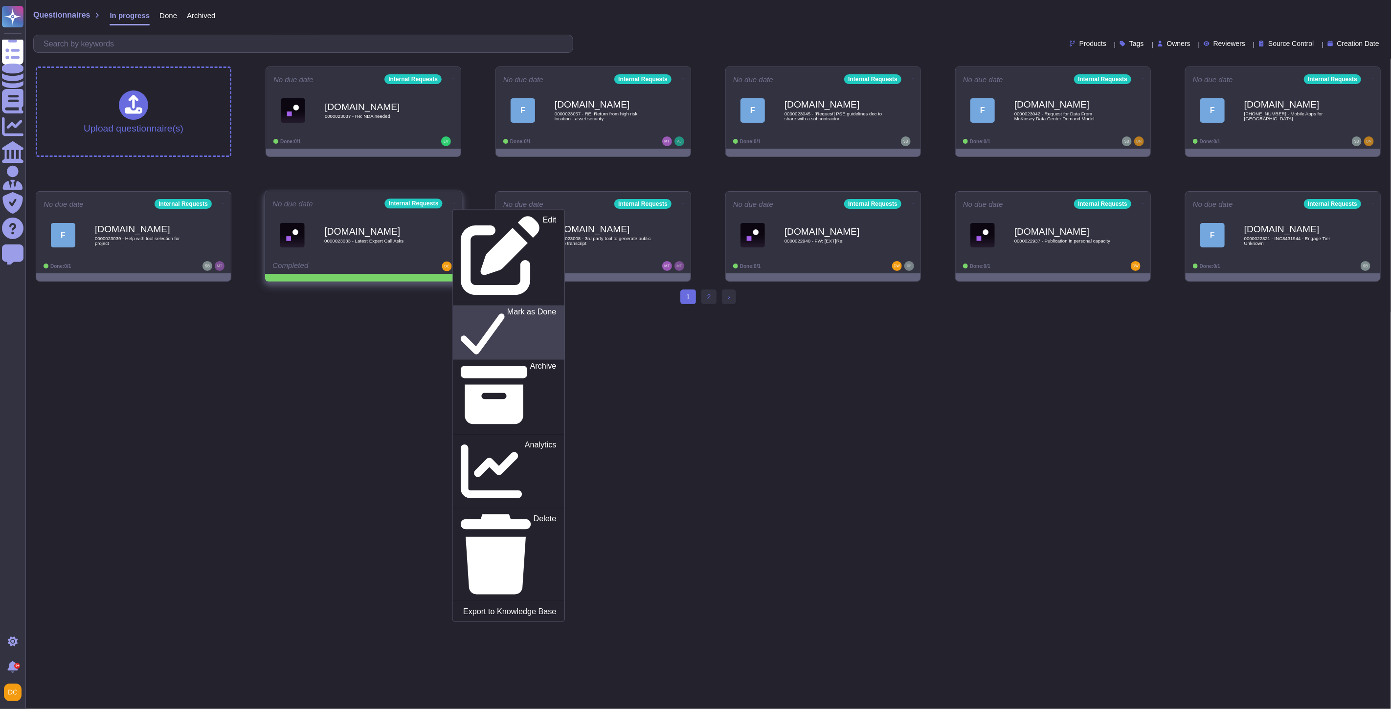
click at [507, 308] on p "Mark as Done" at bounding box center [531, 333] width 49 height 50
